Goal: Task Accomplishment & Management: Use online tool/utility

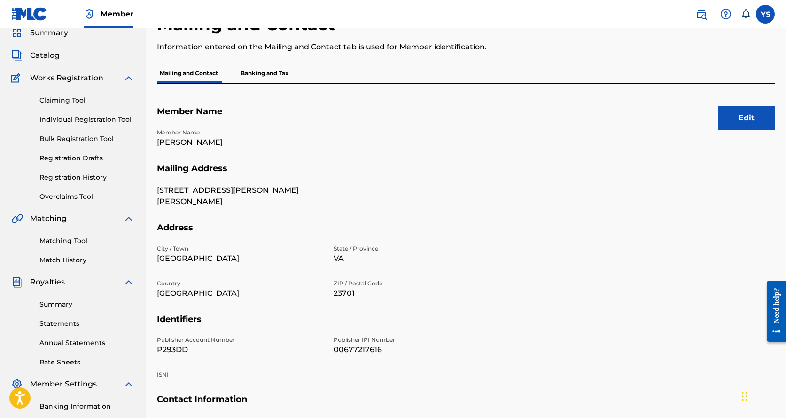
scroll to position [165, 0]
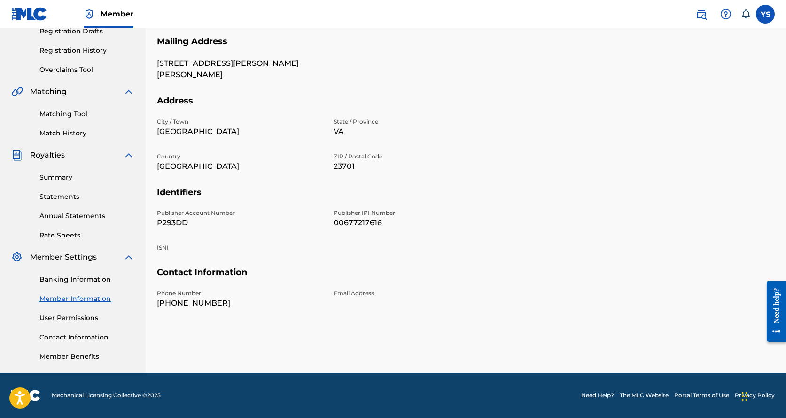
click at [350, 294] on p "Email Address" at bounding box center [416, 293] width 165 height 8
drag, startPoint x: 350, startPoint y: 294, endPoint x: 196, endPoint y: 270, distance: 155.5
click at [196, 270] on h5 "Contact Information" at bounding box center [466, 278] width 618 height 22
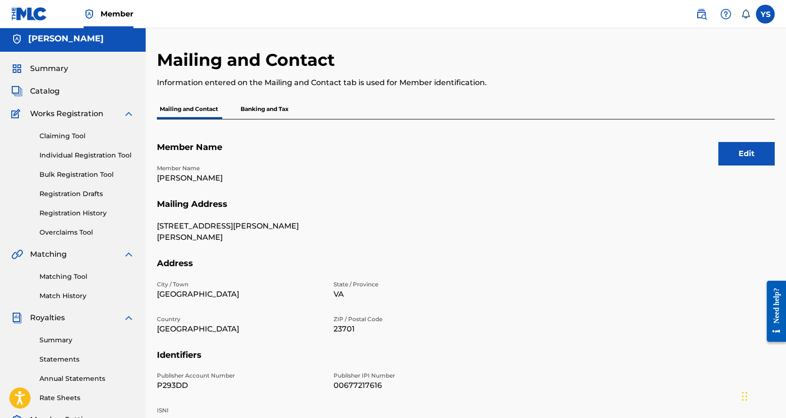
scroll to position [0, 0]
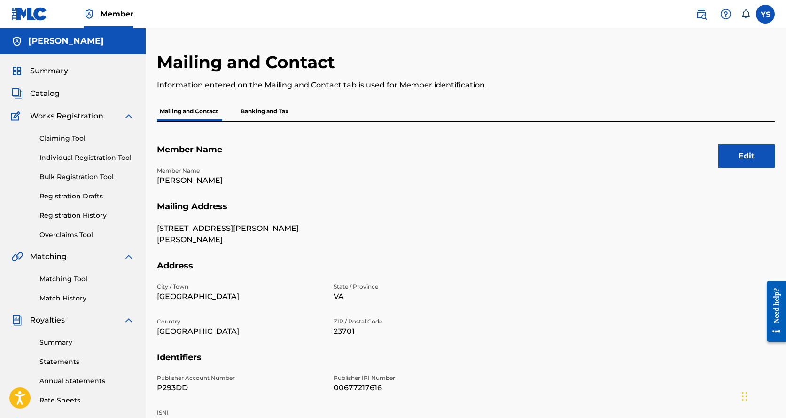
click at [743, 150] on button "Edit" at bounding box center [746, 155] width 56 height 23
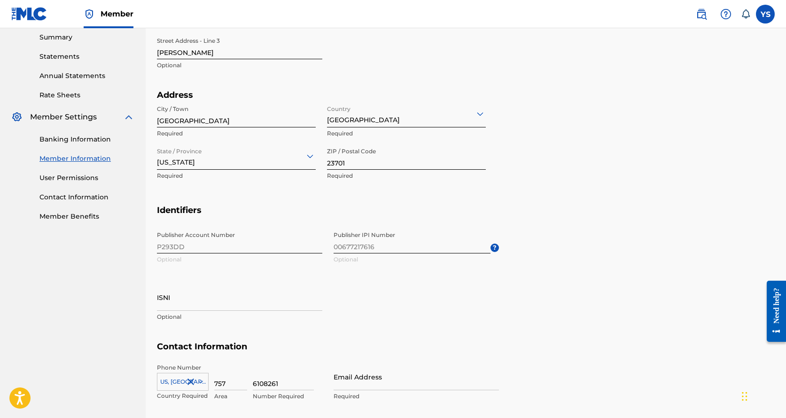
scroll to position [375, 0]
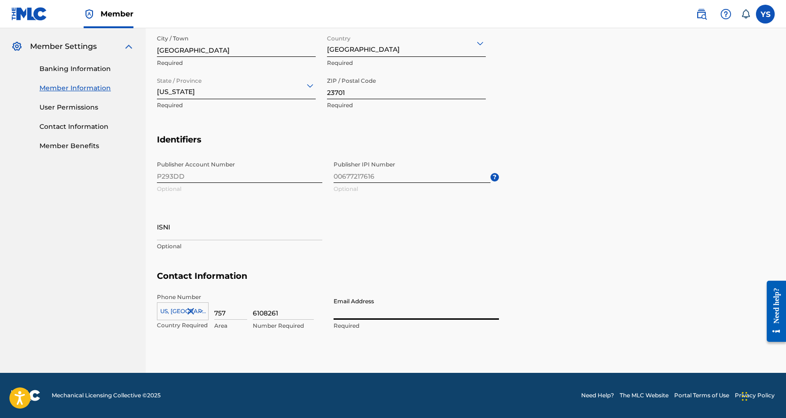
click at [361, 317] on input "Email Address" at bounding box center [416, 306] width 165 height 27
type input "[EMAIL_ADDRESS][DOMAIN_NAME]"
type input "[GEOGRAPHIC_DATA]"
type input "[US_STATE]"
type input "1"
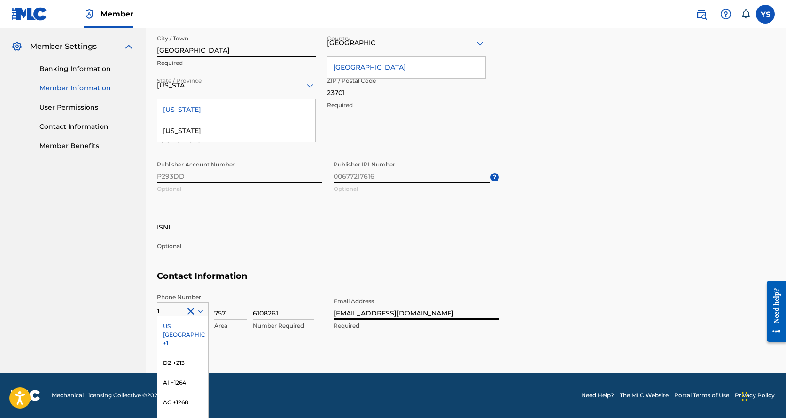
scroll to position [415, 0]
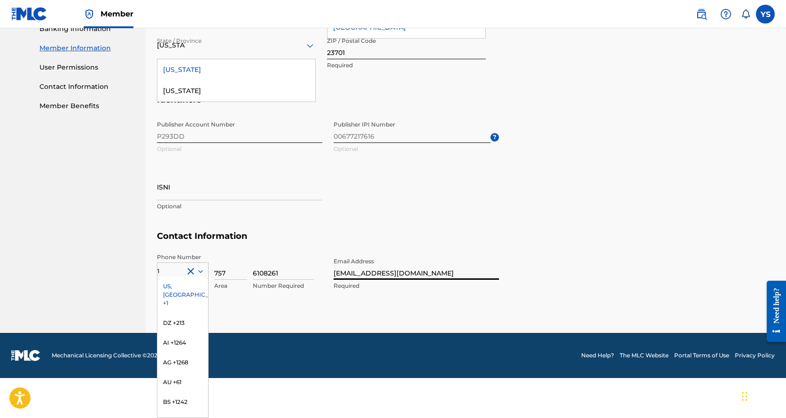
click at [171, 282] on div "US, [GEOGRAPHIC_DATA] +1" at bounding box center [182, 294] width 51 height 37
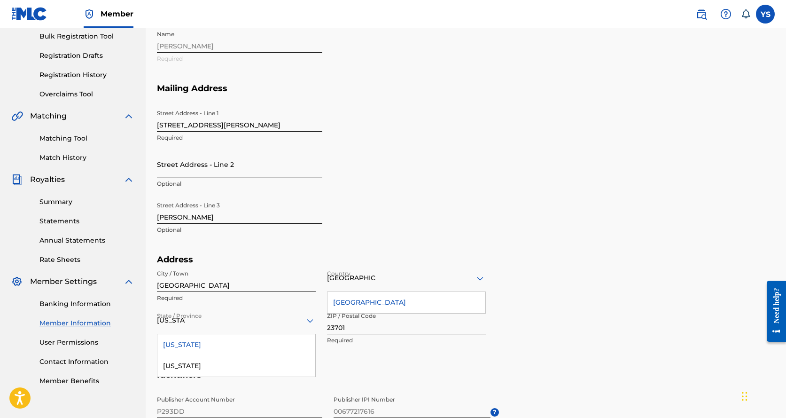
scroll to position [0, 0]
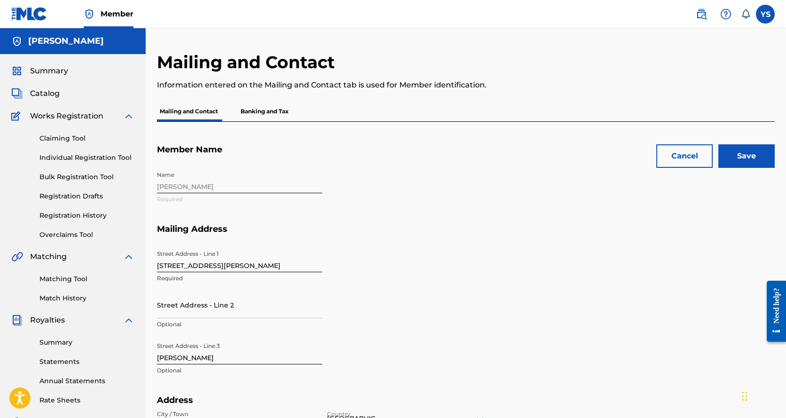
click at [753, 148] on input "Save" at bounding box center [746, 155] width 56 height 23
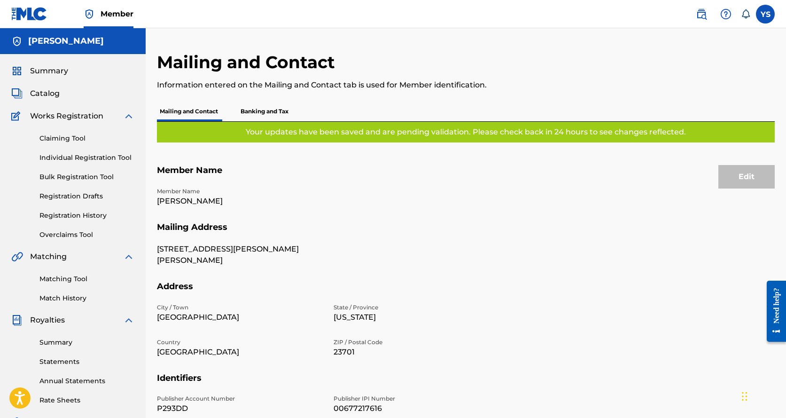
click at [263, 109] on p "Banking and Tax" at bounding box center [265, 111] width 54 height 20
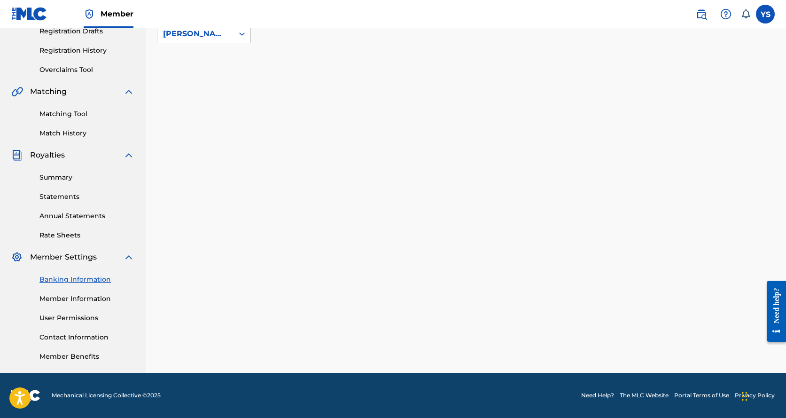
scroll to position [165, 0]
click at [72, 358] on link "Member Benefits" at bounding box center [86, 356] width 95 height 10
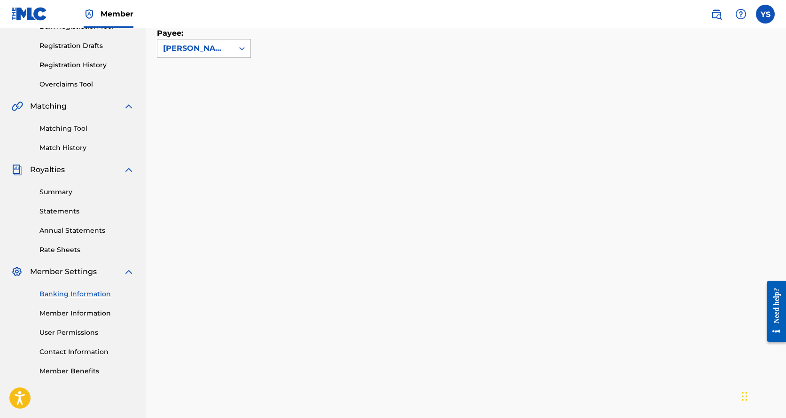
scroll to position [126, 0]
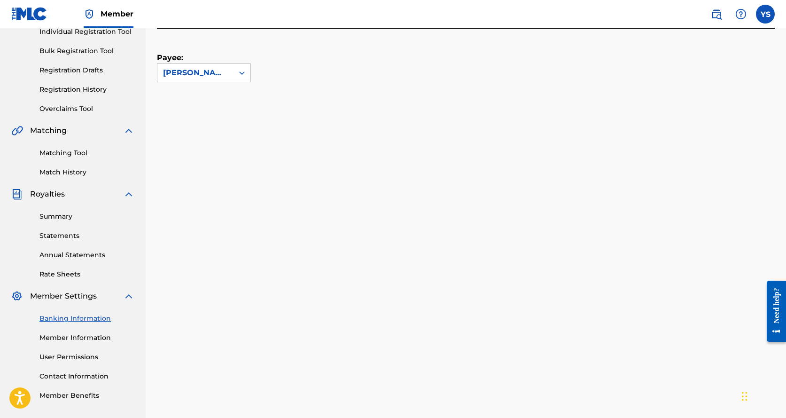
click at [59, 149] on link "Matching Tool" at bounding box center [86, 153] width 95 height 10
click at [59, 114] on div "Claiming Tool Individual Registration Tool Bulk Registration Tool Registration …" at bounding box center [72, 55] width 123 height 118
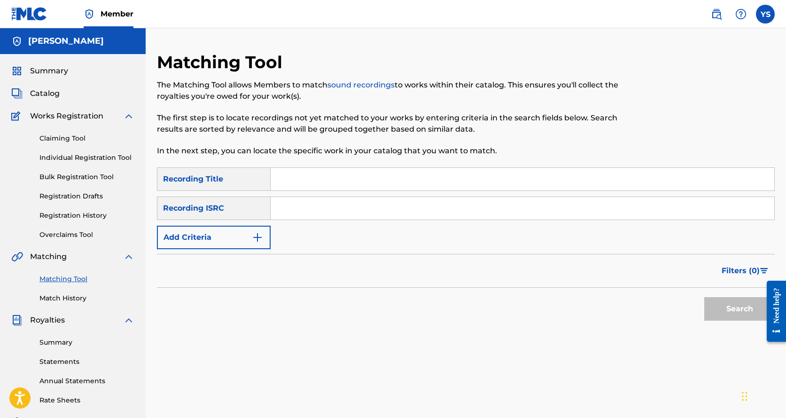
drag, startPoint x: 59, startPoint y: 149, endPoint x: 57, endPoint y: 72, distance: 77.1
click at [57, 72] on span "Summary" at bounding box center [49, 70] width 38 height 11
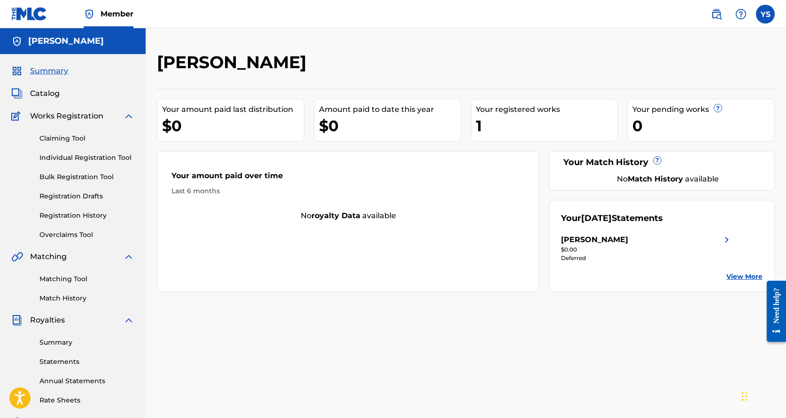
click at [64, 155] on link "Individual Registration Tool" at bounding box center [86, 158] width 95 height 10
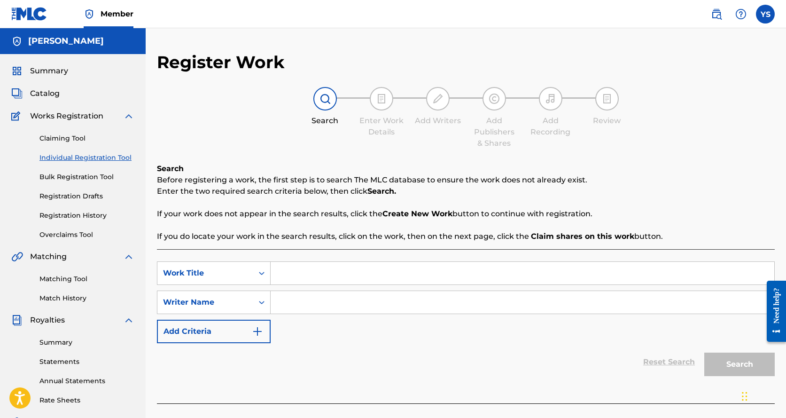
click at [304, 276] on input "Search Form" at bounding box center [523, 273] width 504 height 23
click at [293, 271] on input "Search Form" at bounding box center [523, 273] width 504 height 23
type input "Can't Wait"
click at [350, 300] on input "Search Form" at bounding box center [523, 302] width 504 height 23
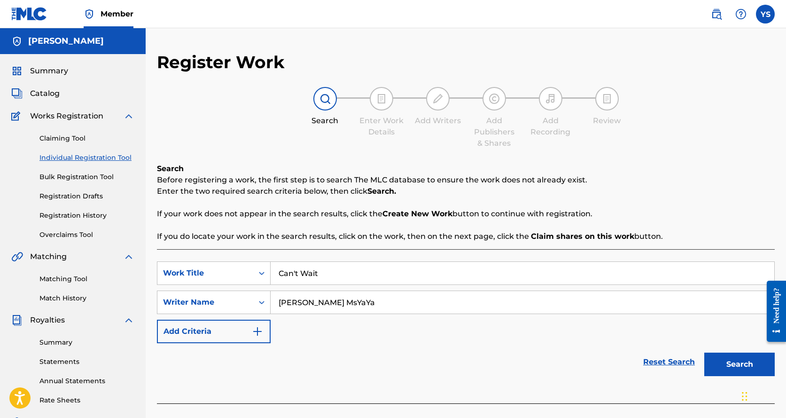
type input "[PERSON_NAME] MsYaYa"
click at [735, 366] on button "Search" at bounding box center [739, 363] width 70 height 23
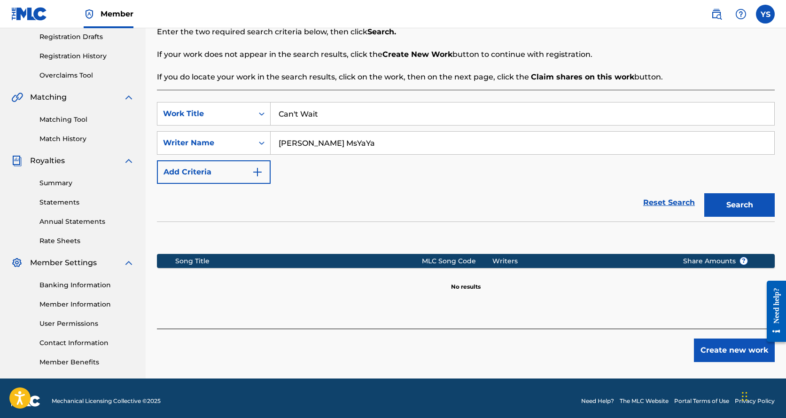
scroll to position [165, 0]
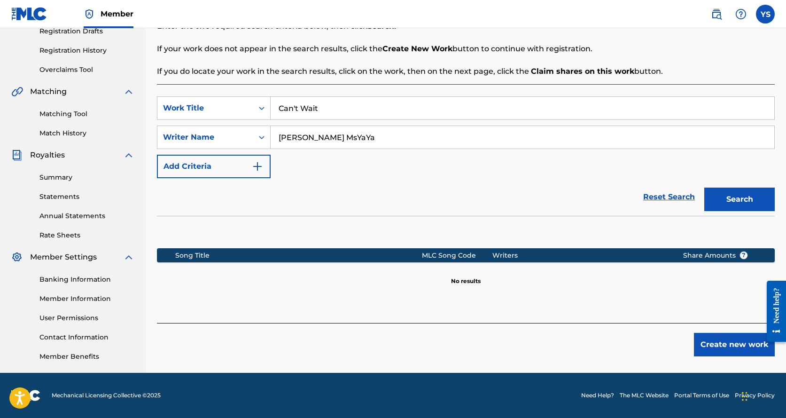
click at [262, 167] on img "Search Form" at bounding box center [257, 166] width 11 height 11
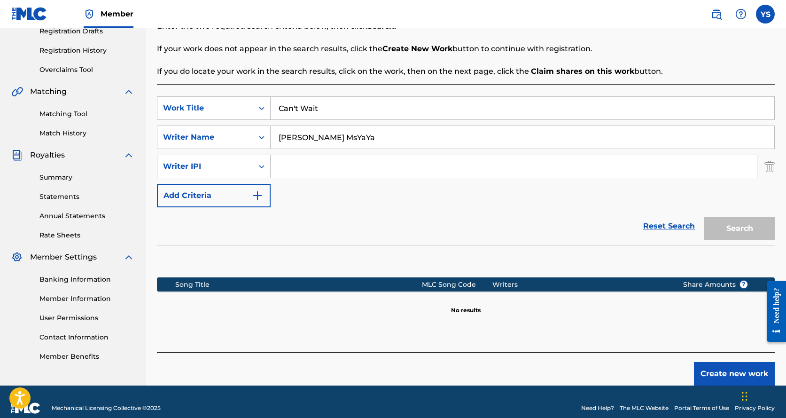
click at [303, 166] on input "Search Form" at bounding box center [514, 166] width 486 height 23
